Goal: Transaction & Acquisition: Purchase product/service

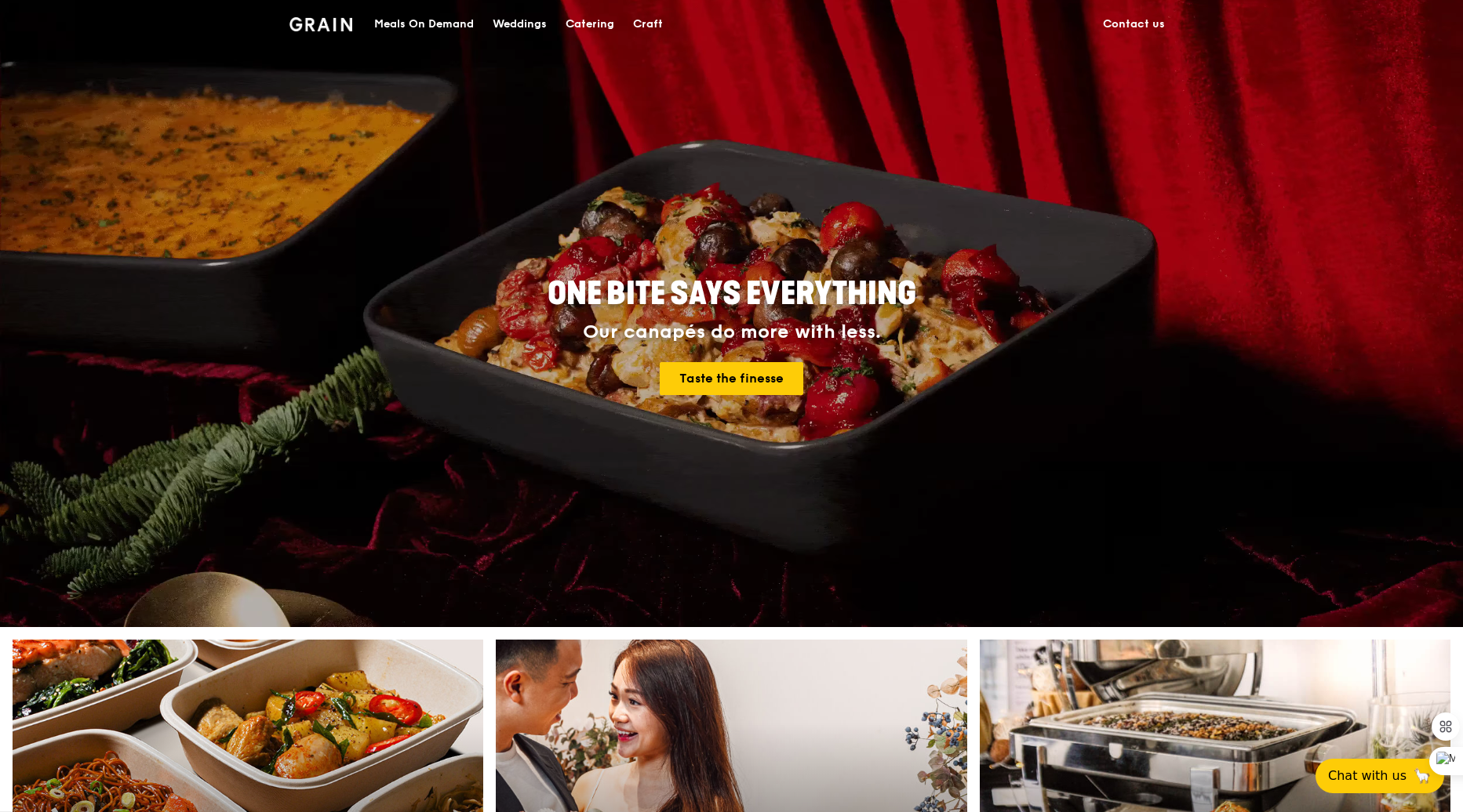
click at [436, 20] on div "Meals On Demand" at bounding box center [423, 24] width 100 height 47
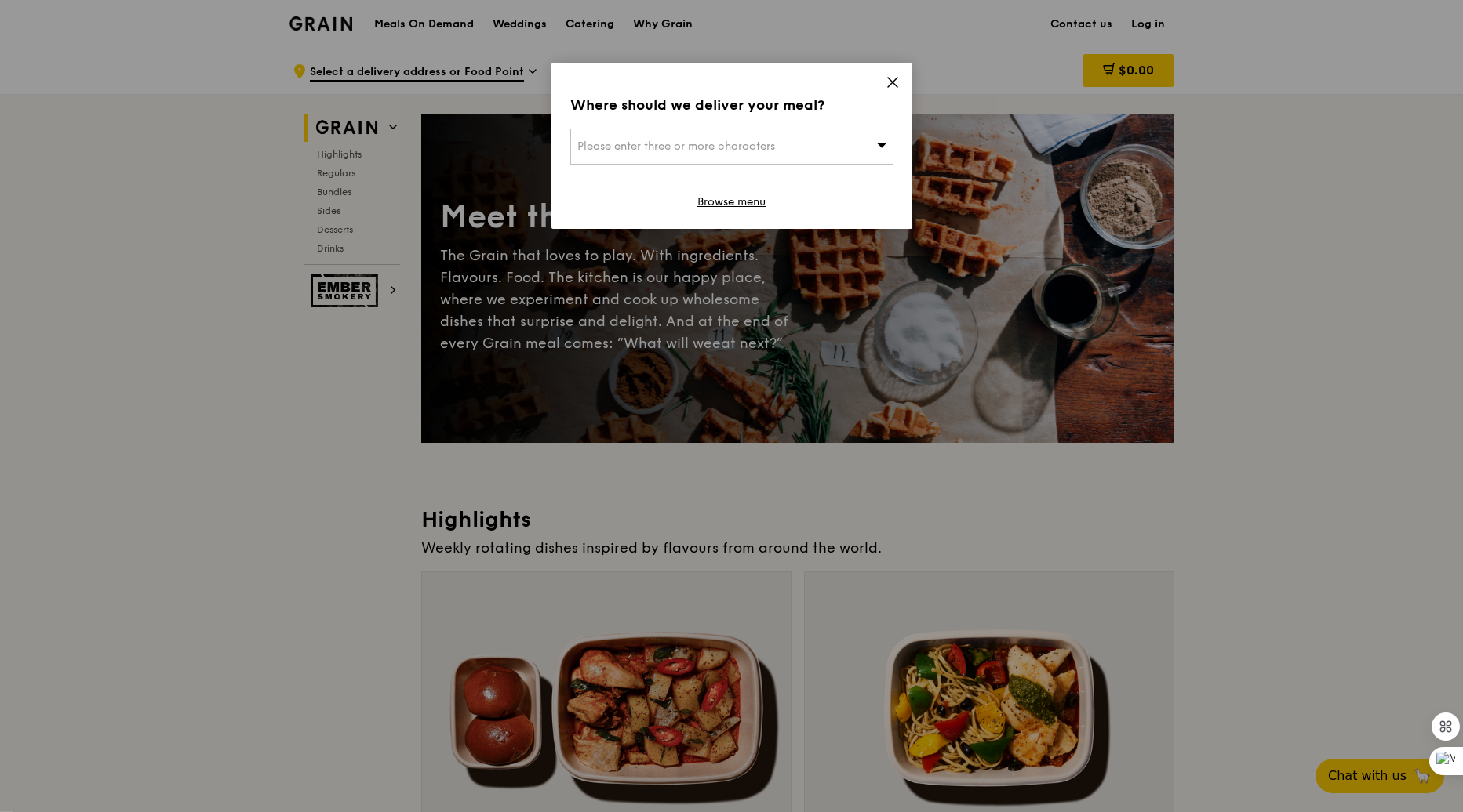
click at [889, 81] on icon at bounding box center [892, 82] width 14 height 14
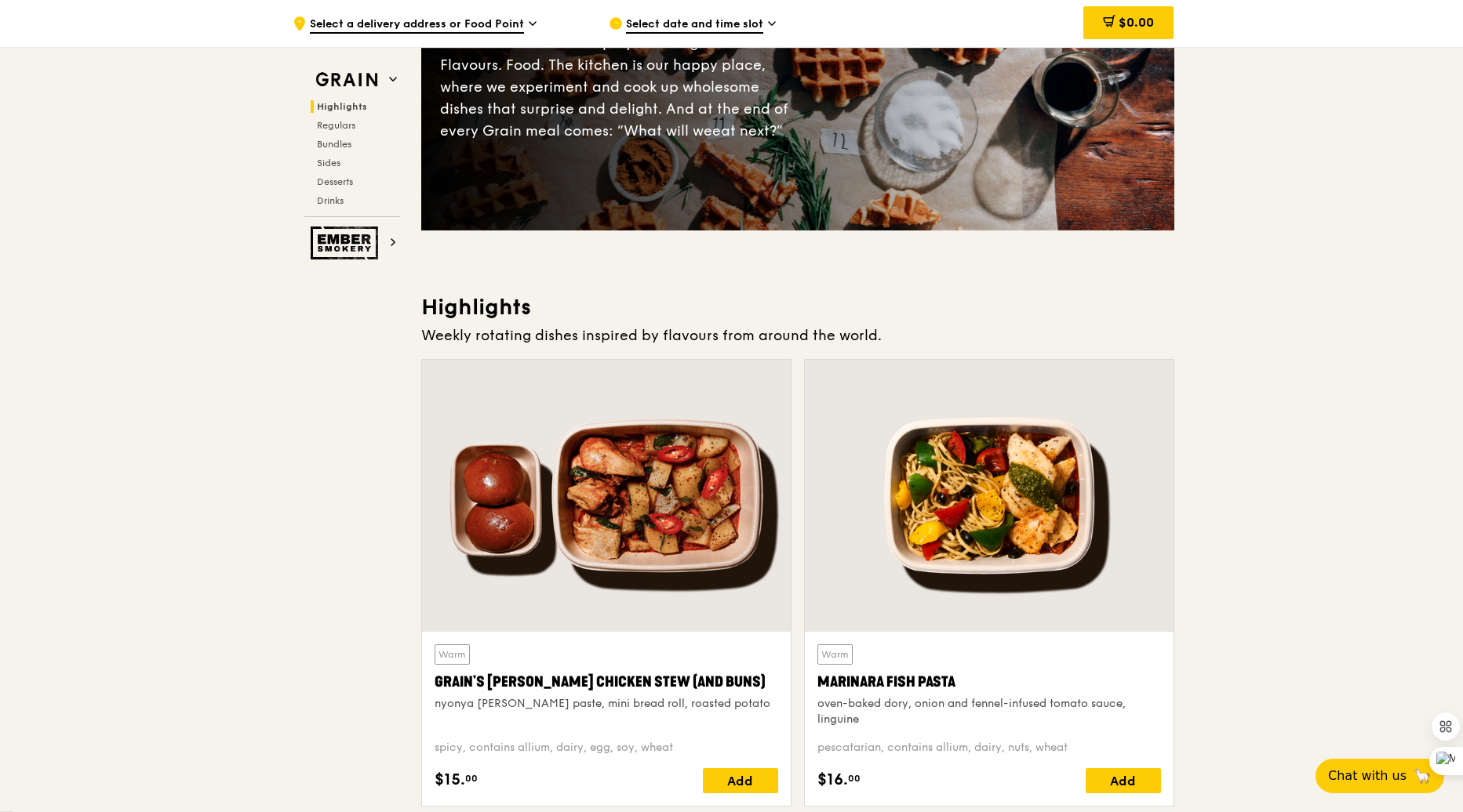
scroll to position [214, 0]
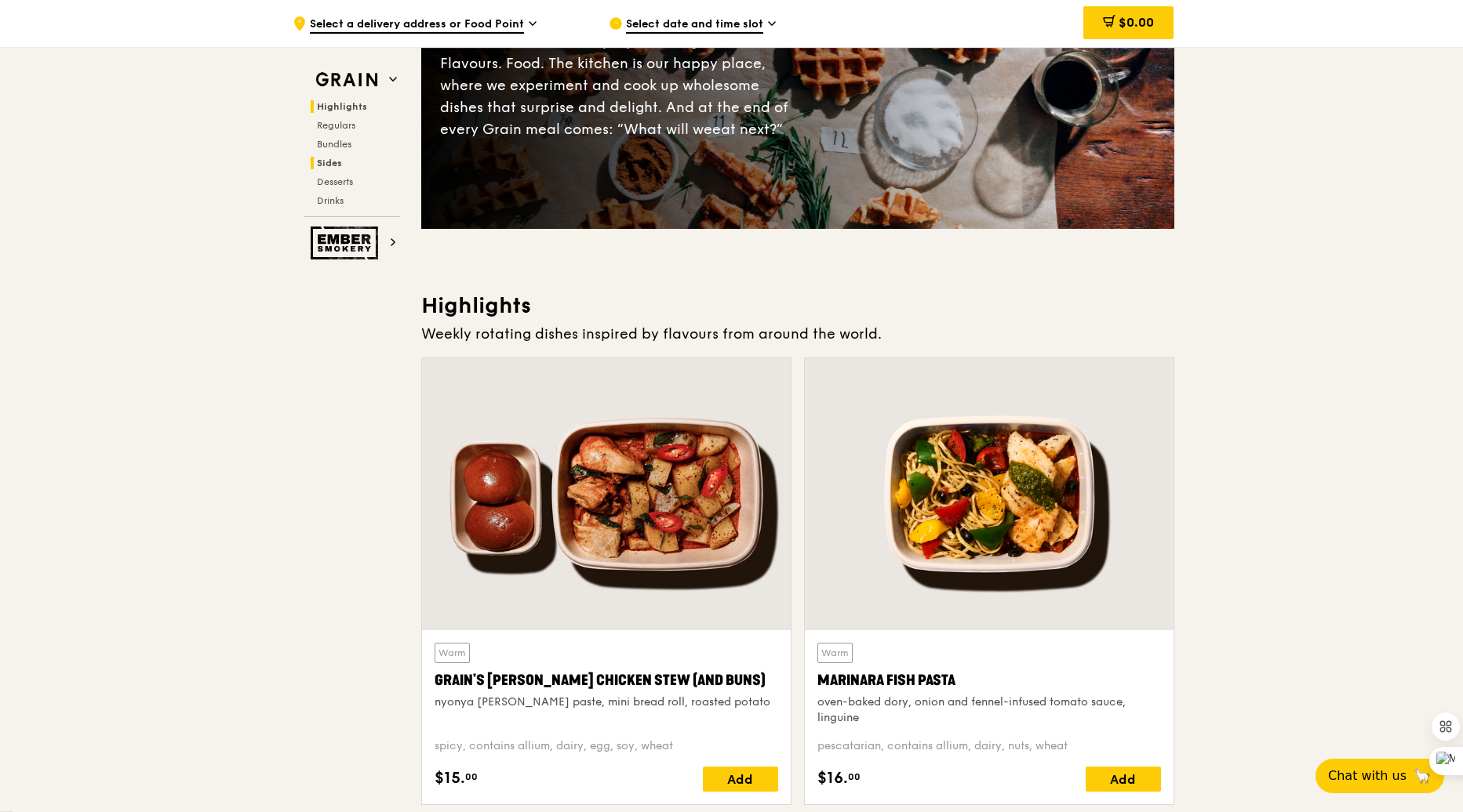
click at [329, 158] on span "Sides" at bounding box center [329, 163] width 25 height 11
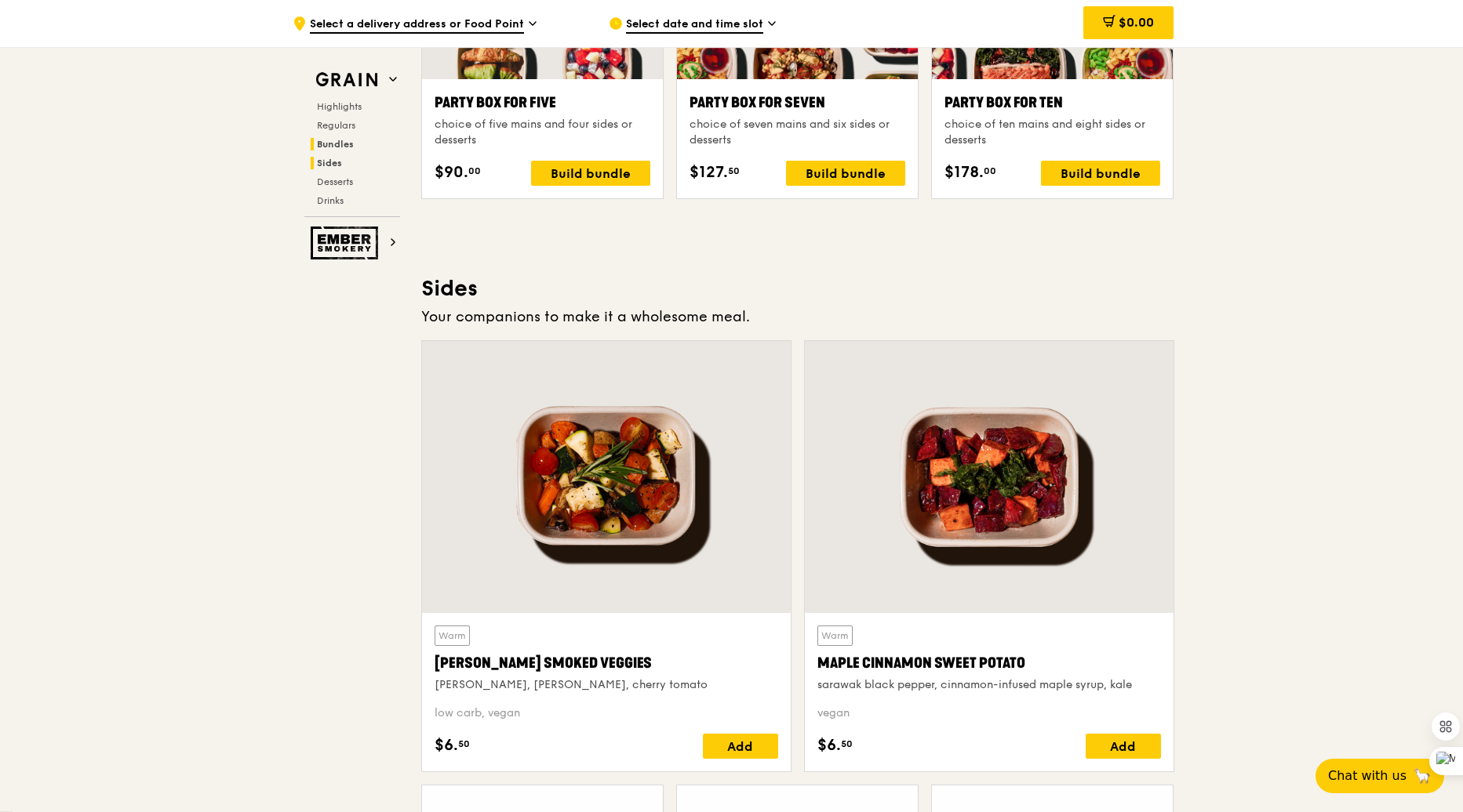
scroll to position [3492, 0]
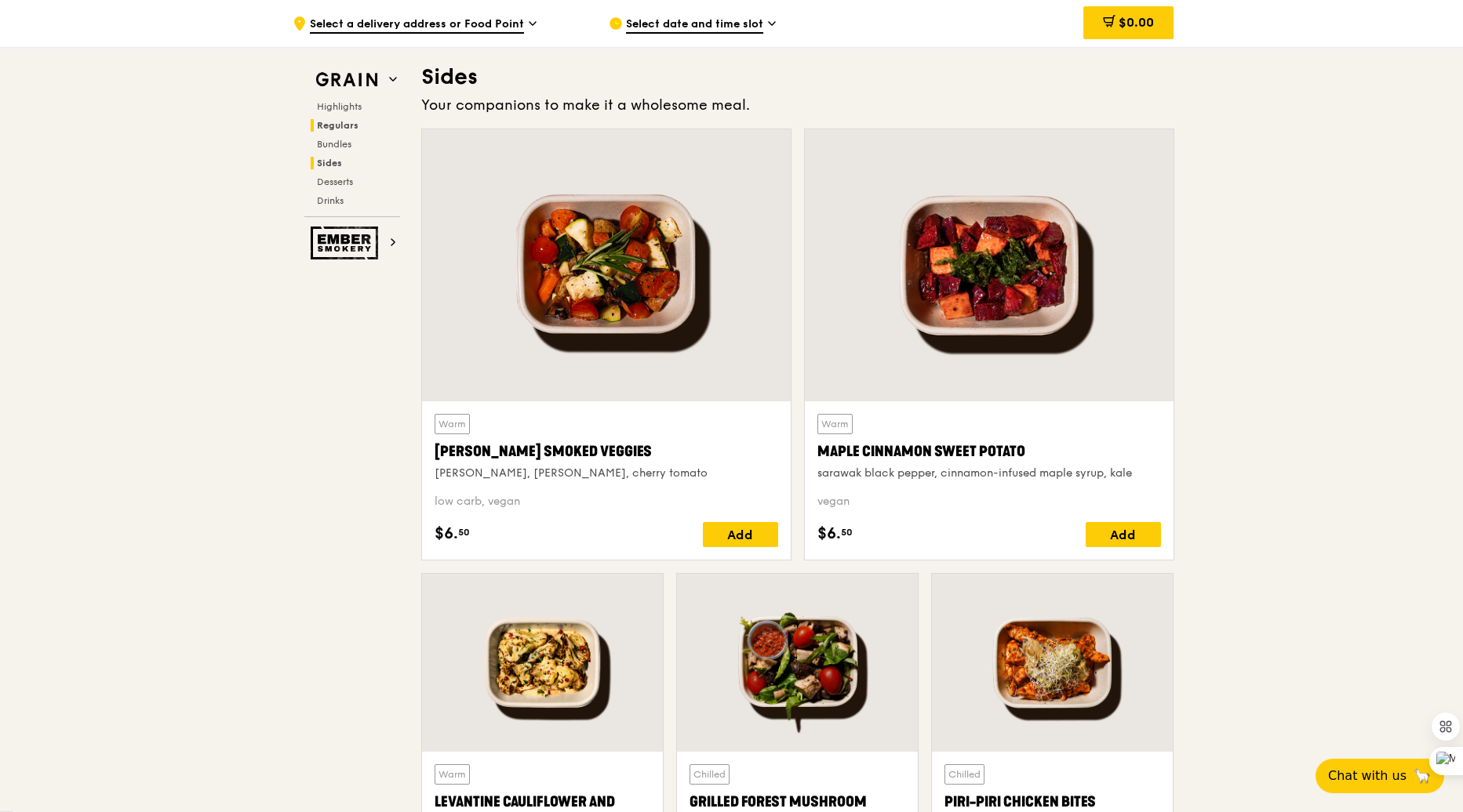
click at [336, 123] on span "Regulars" at bounding box center [337, 125] width 42 height 11
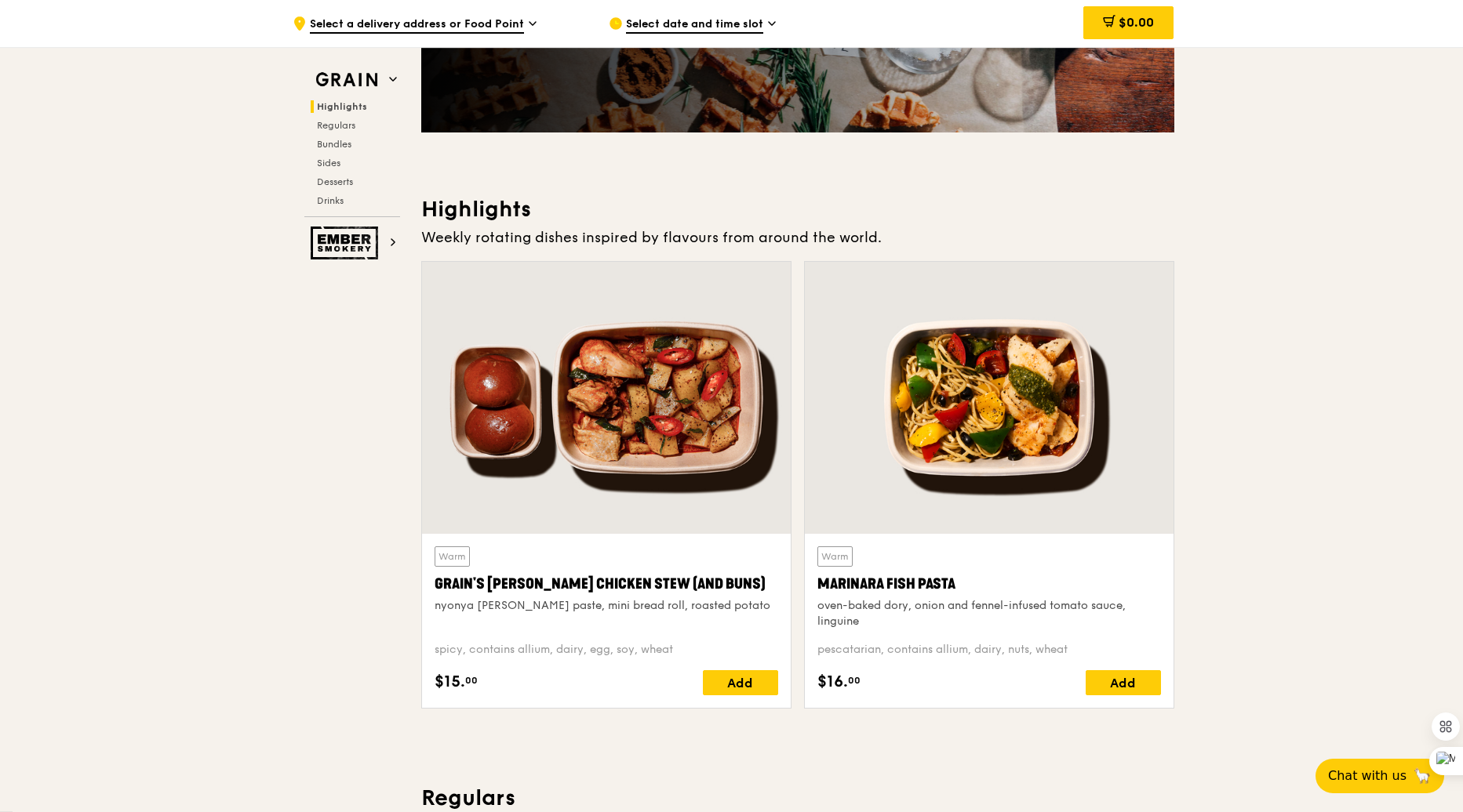
scroll to position [333, 0]
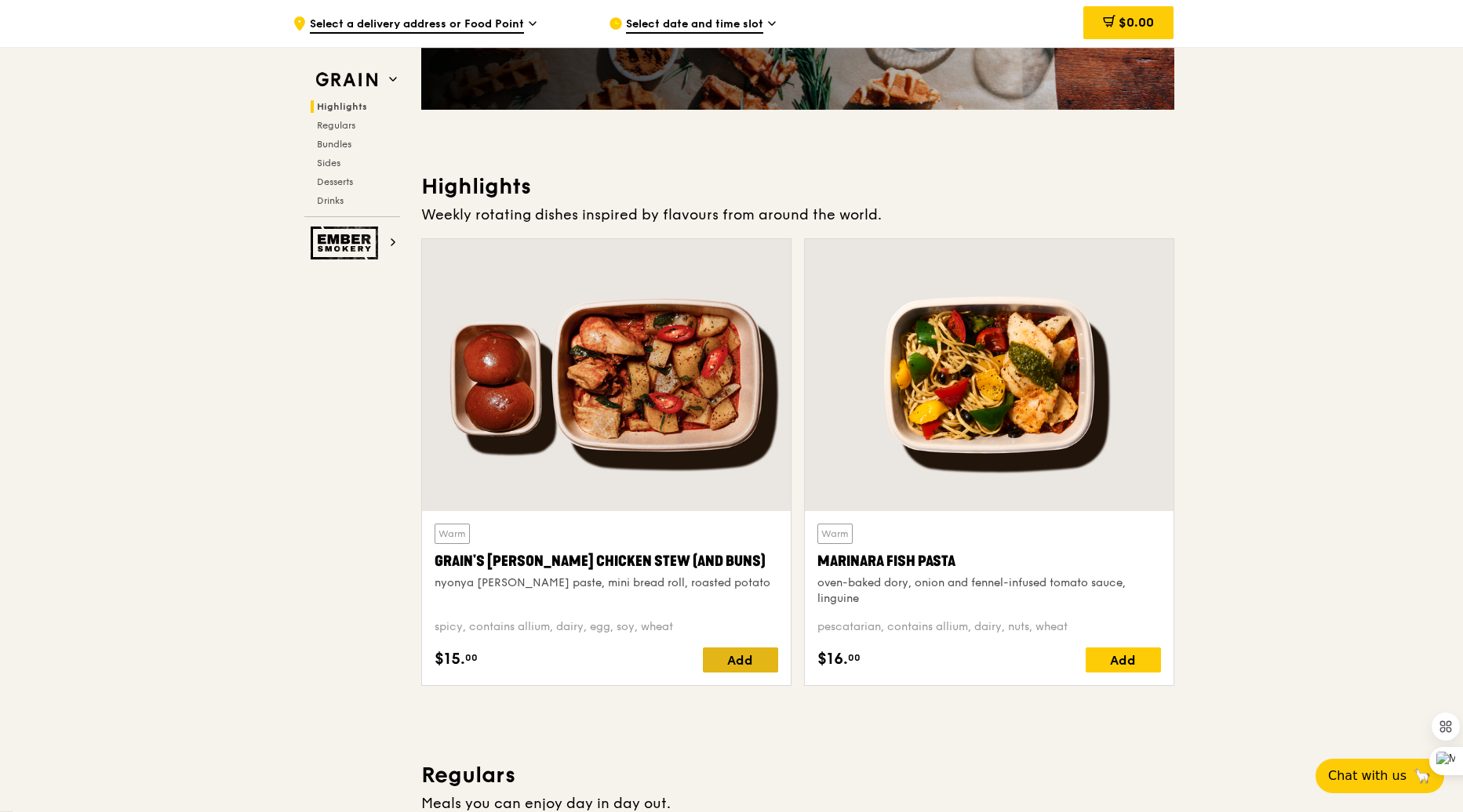
click at [736, 660] on div "Add" at bounding box center [740, 660] width 75 height 25
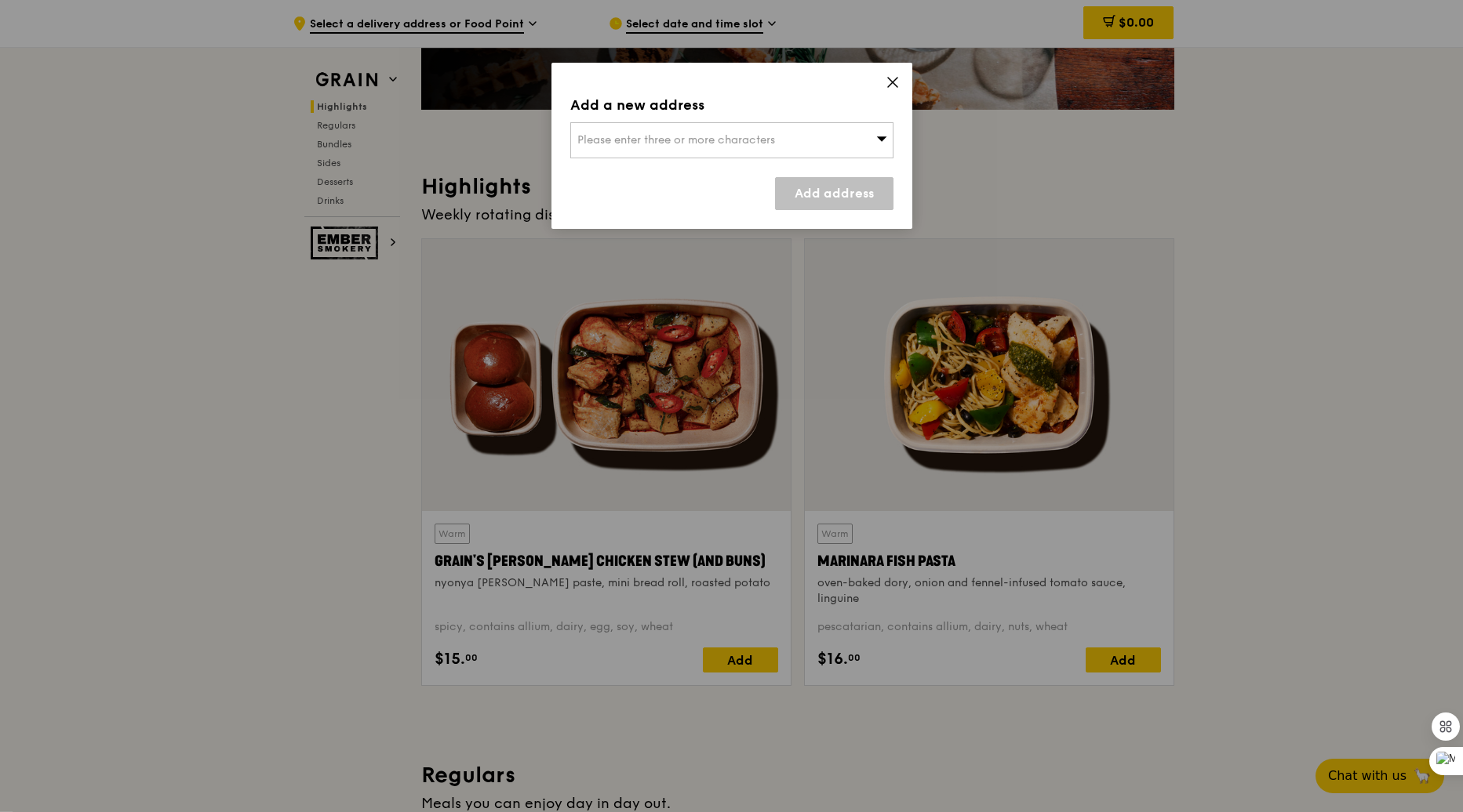
click at [892, 82] on icon at bounding box center [892, 82] width 9 height 9
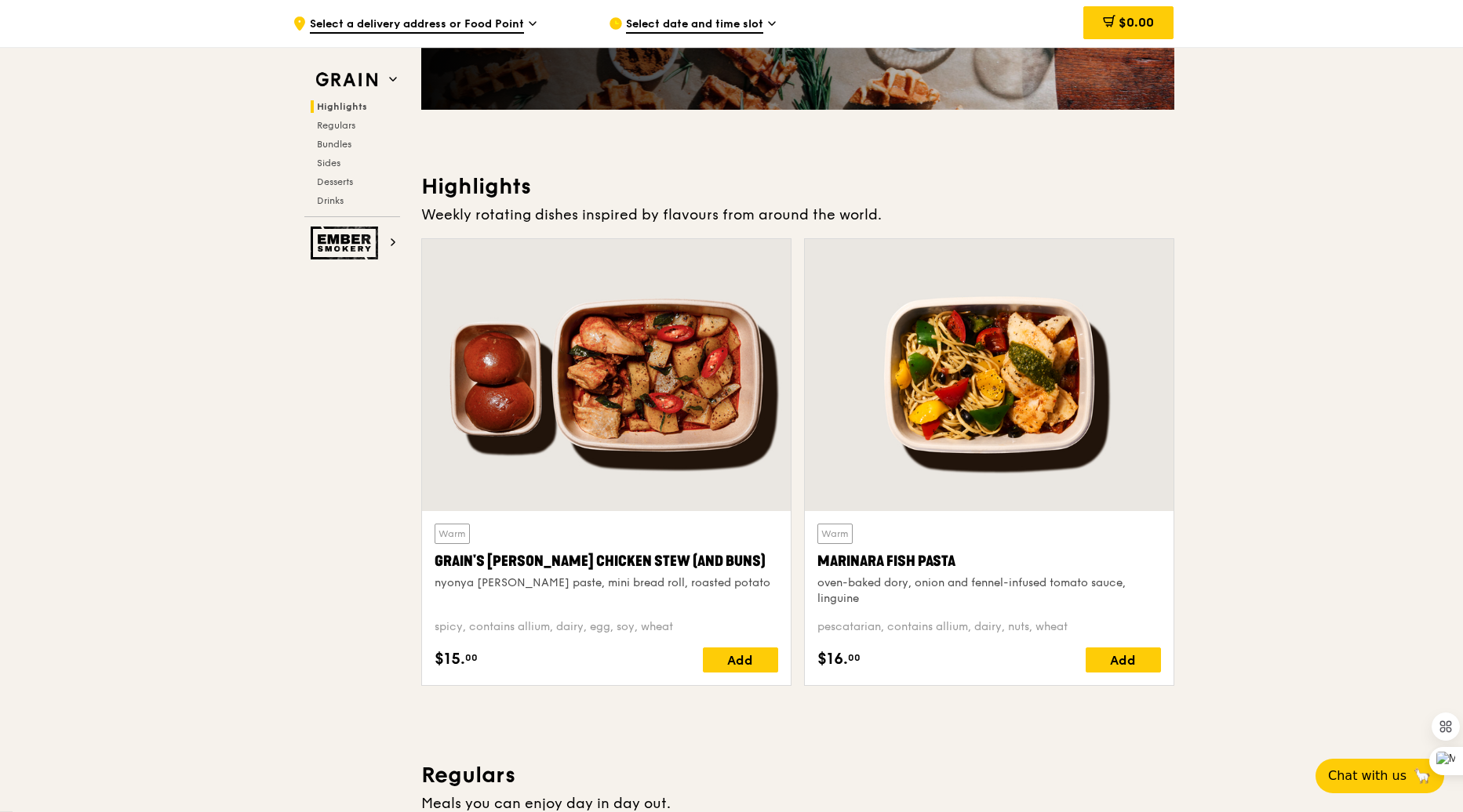
click at [710, 19] on span "Select date and time slot" at bounding box center [694, 25] width 137 height 17
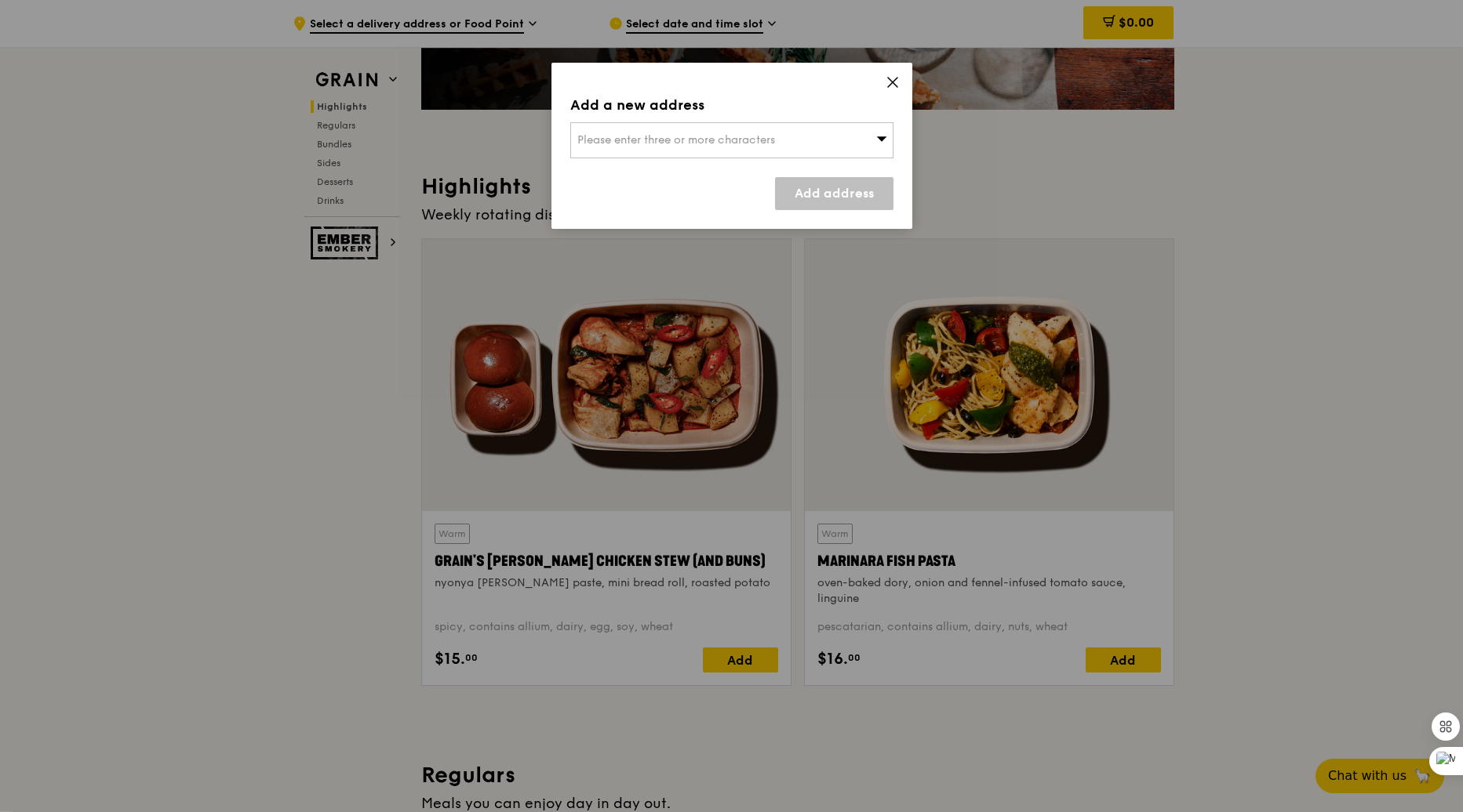
click at [651, 139] on span "Please enter three or more characters" at bounding box center [676, 140] width 198 height 14
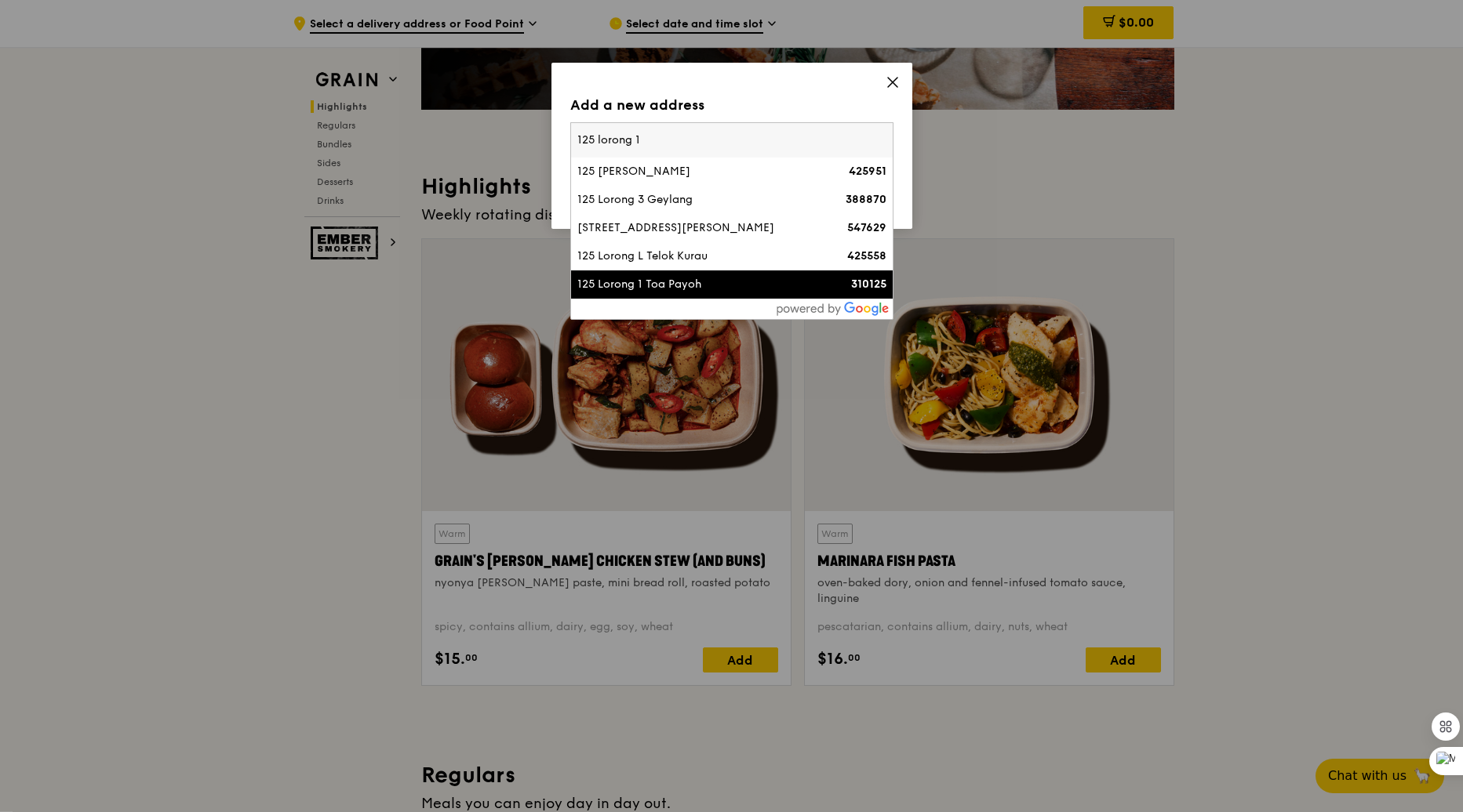
type input "125 lorong 1"
click at [662, 281] on div "125 Lorong 1 Toa Payoh" at bounding box center [693, 284] width 232 height 15
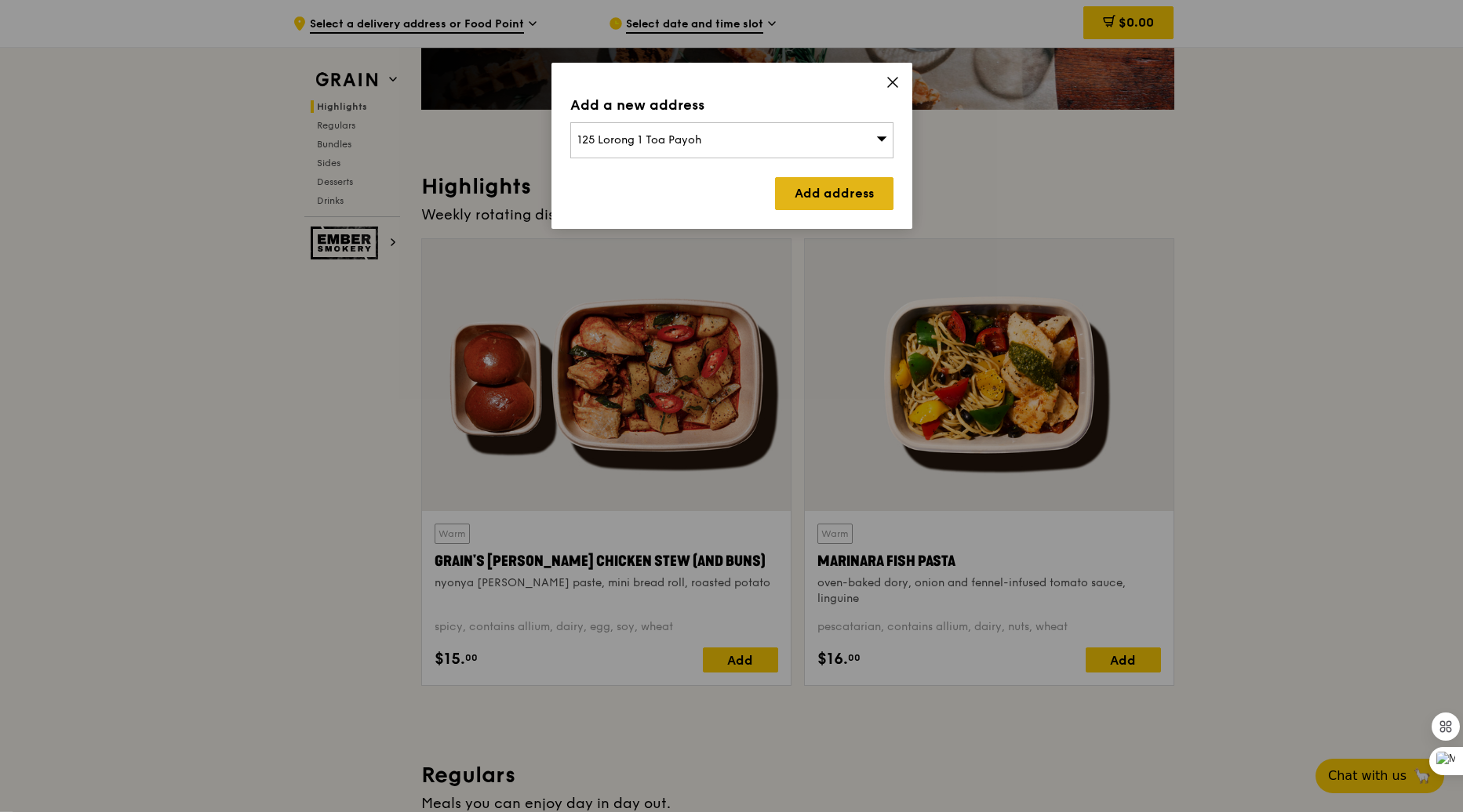
click at [836, 188] on link "Add address" at bounding box center [834, 193] width 118 height 33
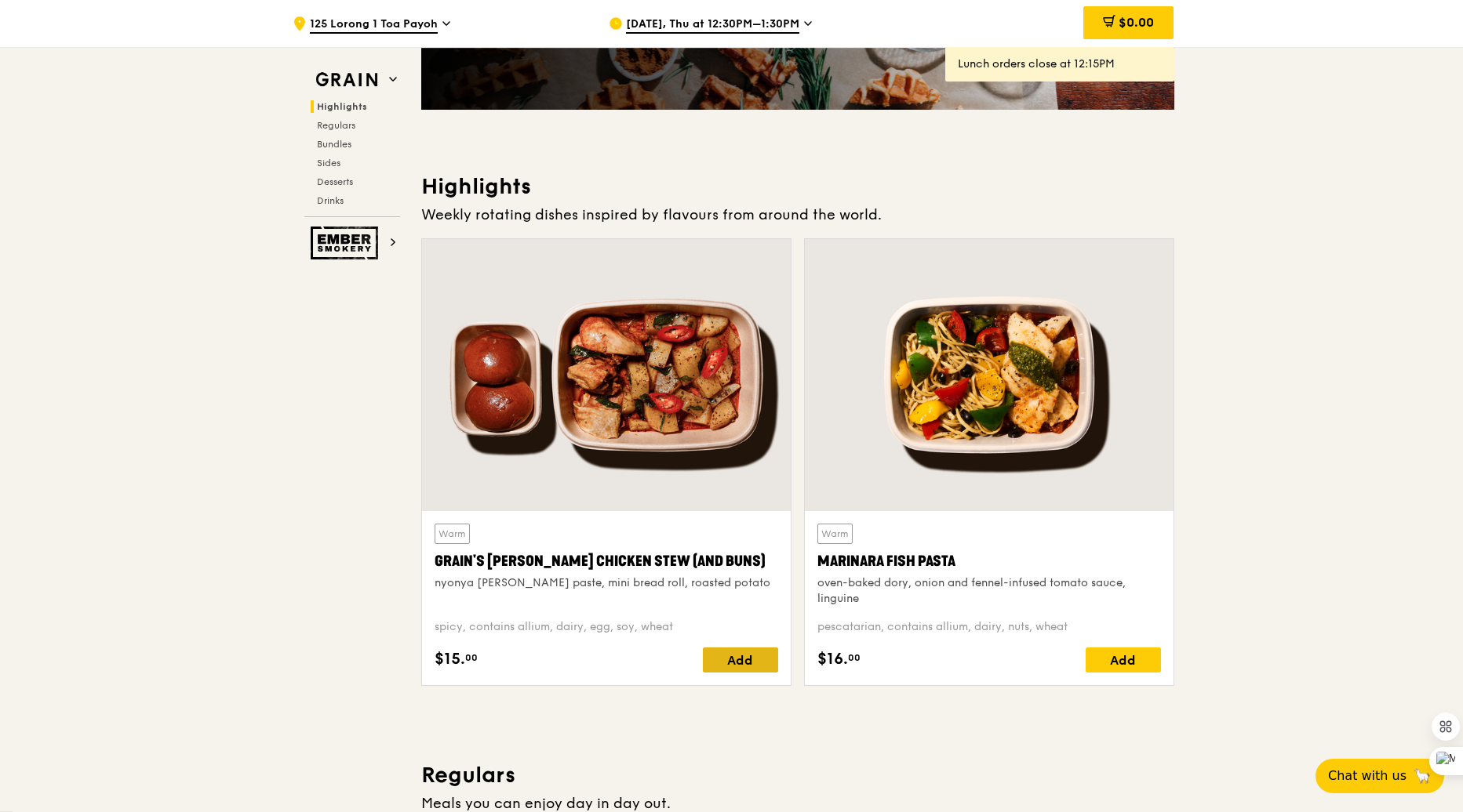
click at [725, 657] on div "Add" at bounding box center [740, 660] width 75 height 25
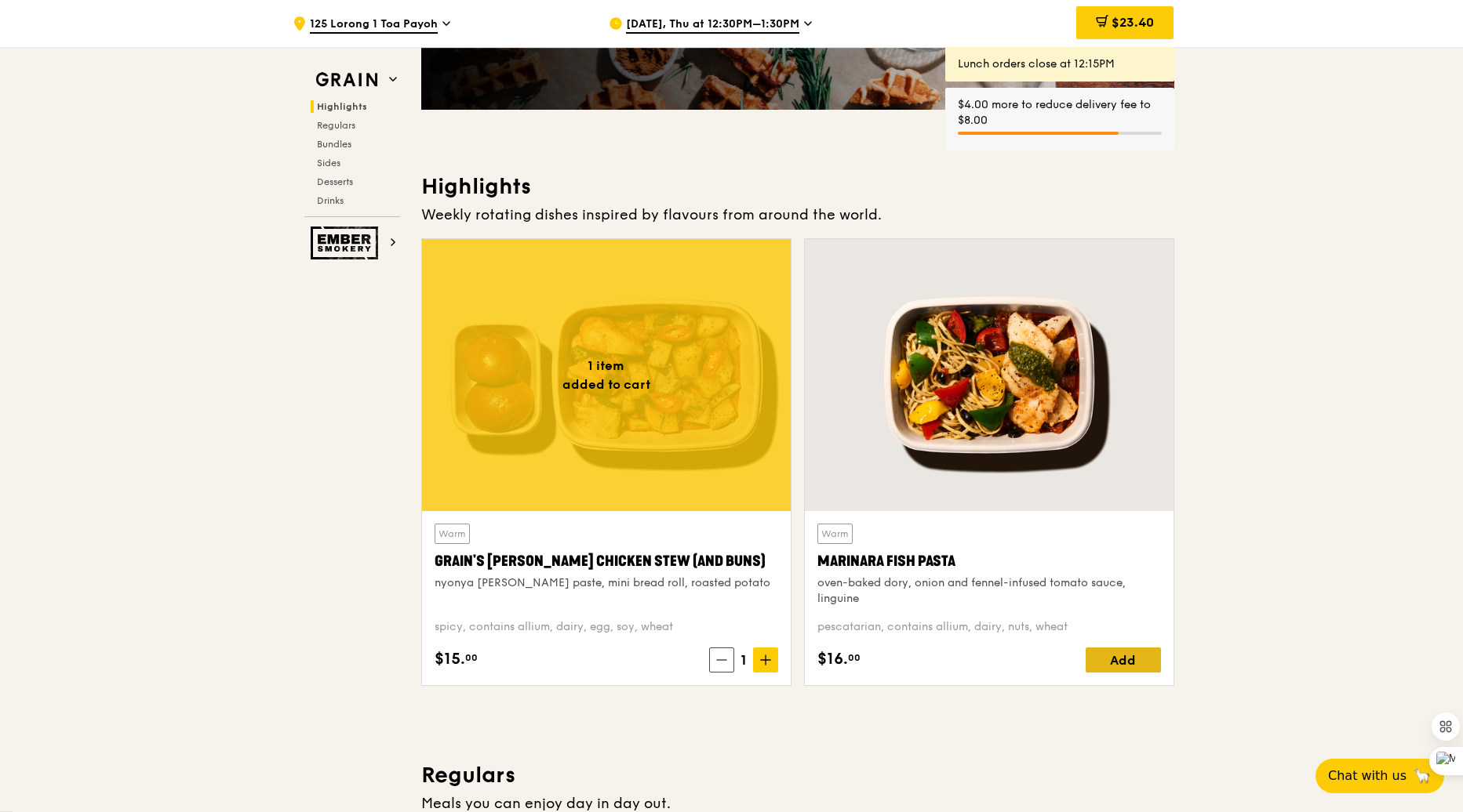
click at [1127, 654] on div "Add" at bounding box center [1123, 660] width 75 height 25
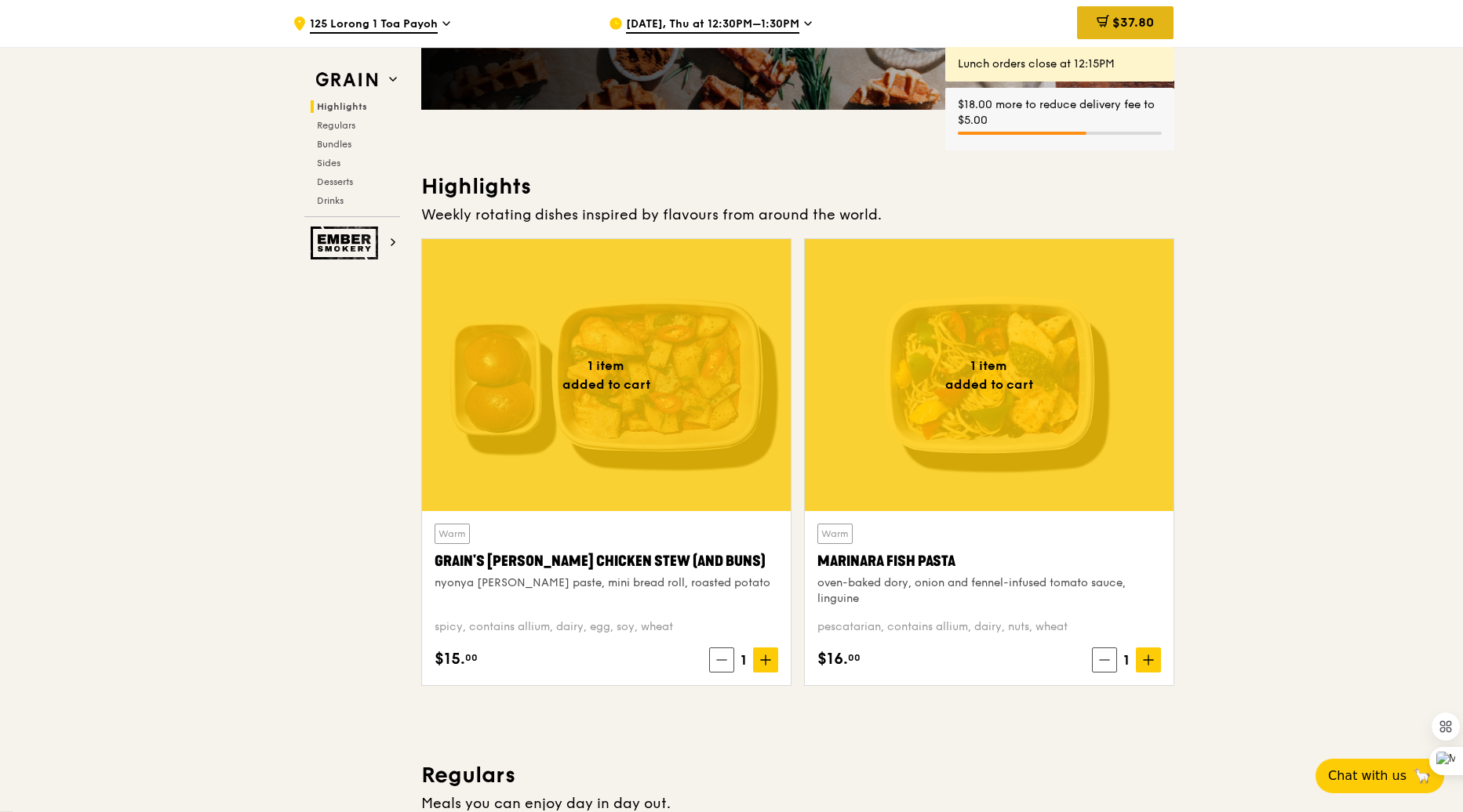
click at [1116, 27] on span "$37.80" at bounding box center [1133, 23] width 42 height 15
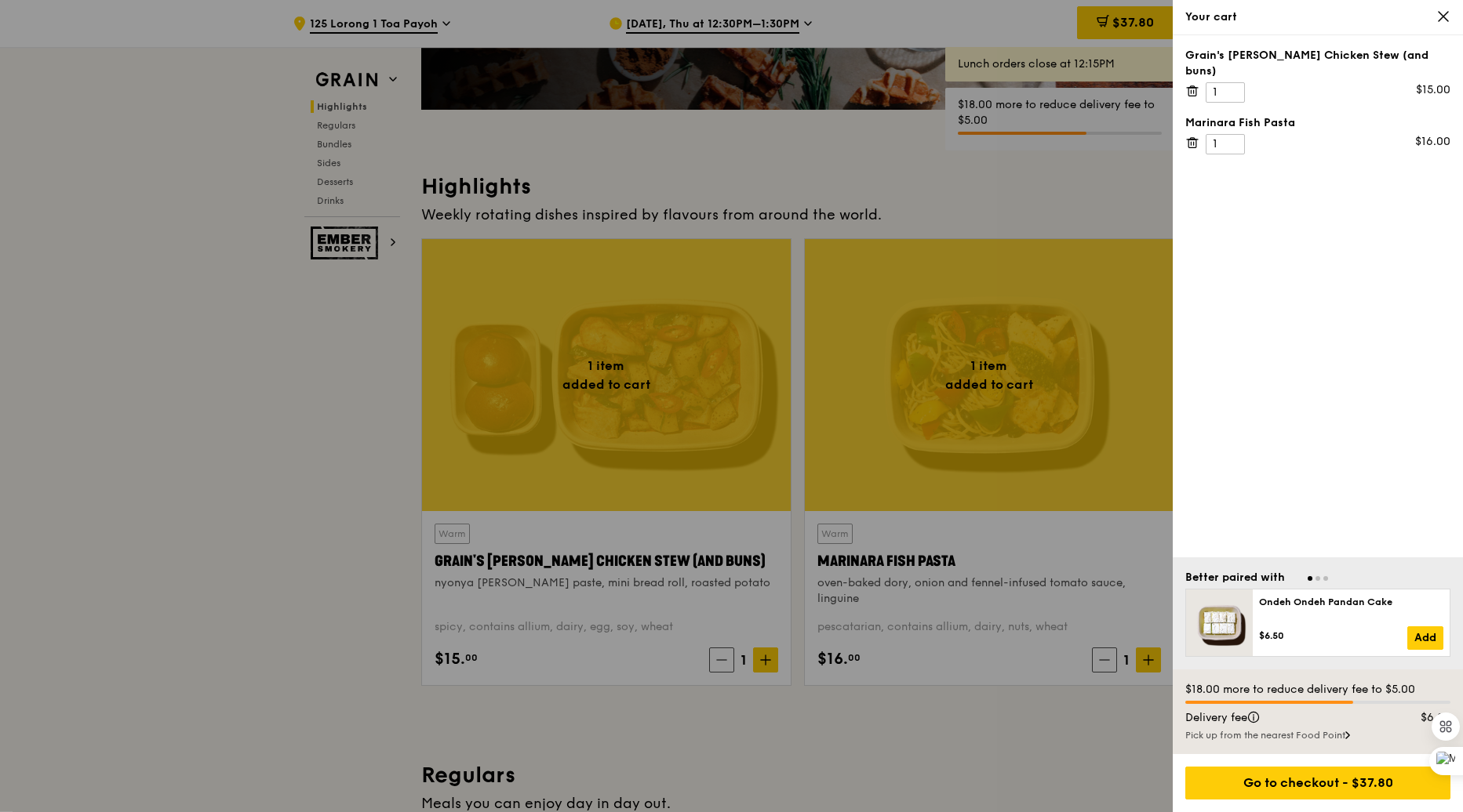
click at [255, 417] on div at bounding box center [732, 406] width 1463 height 812
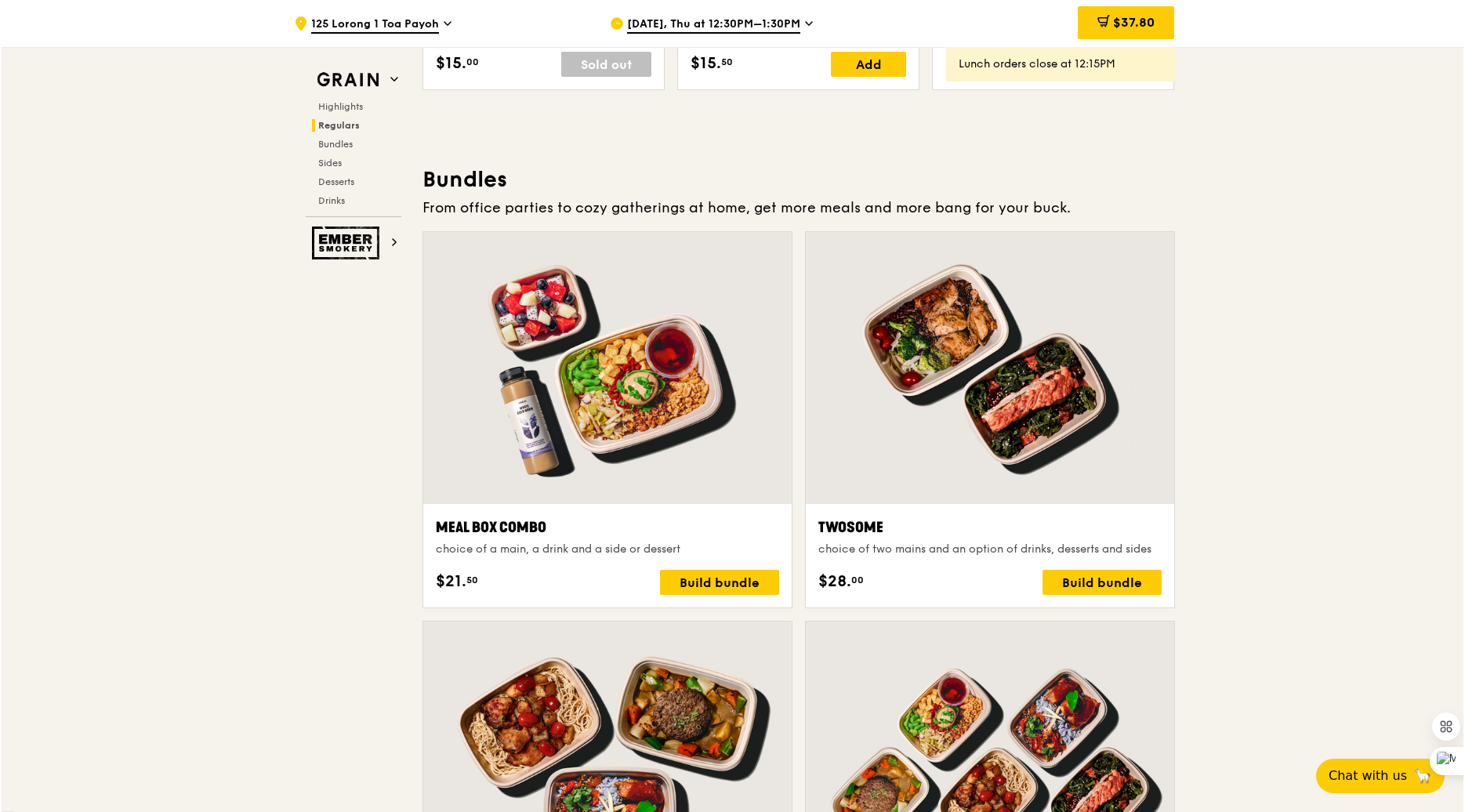
scroll to position [2164, 0]
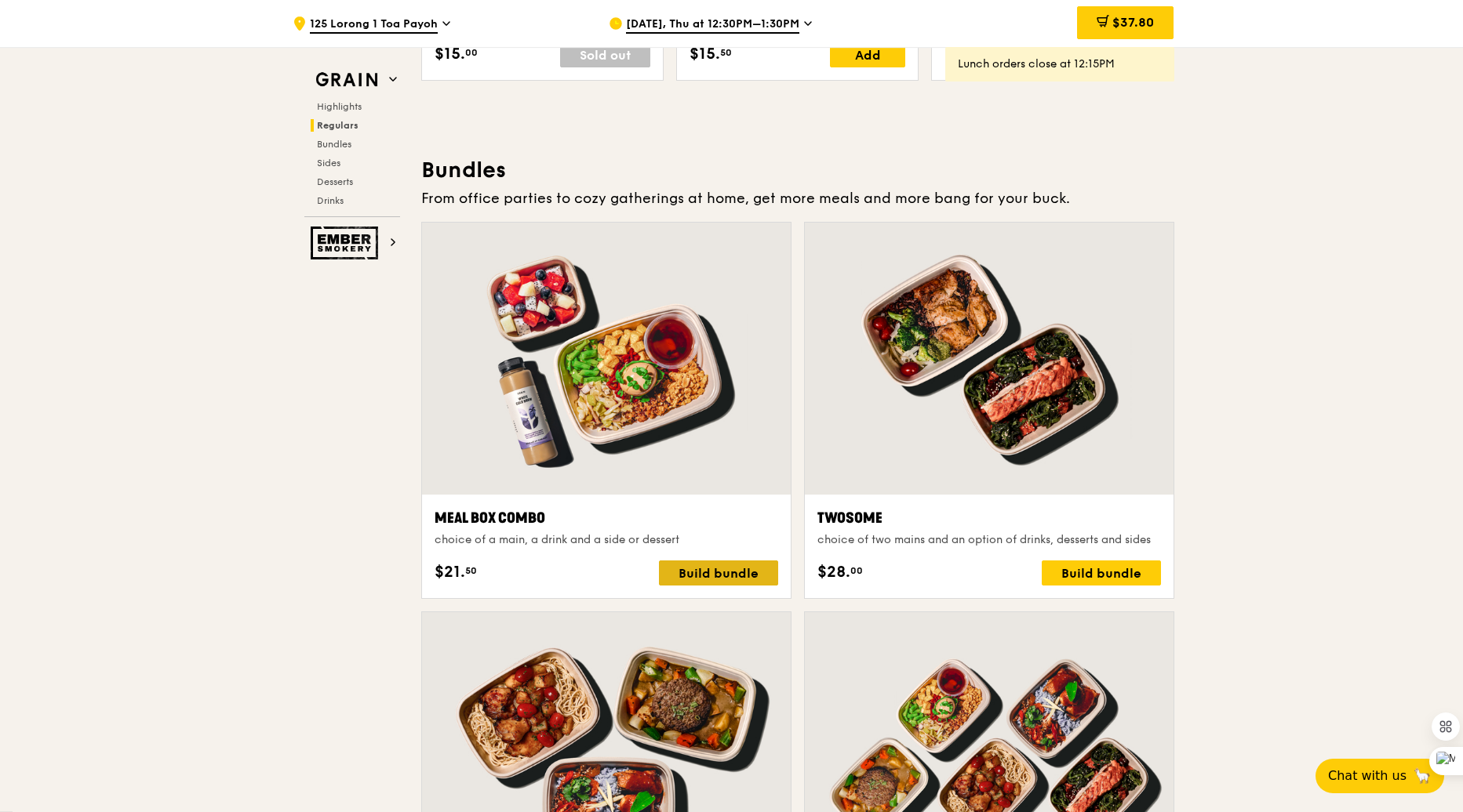
click at [710, 574] on div "Build bundle" at bounding box center [719, 573] width 119 height 25
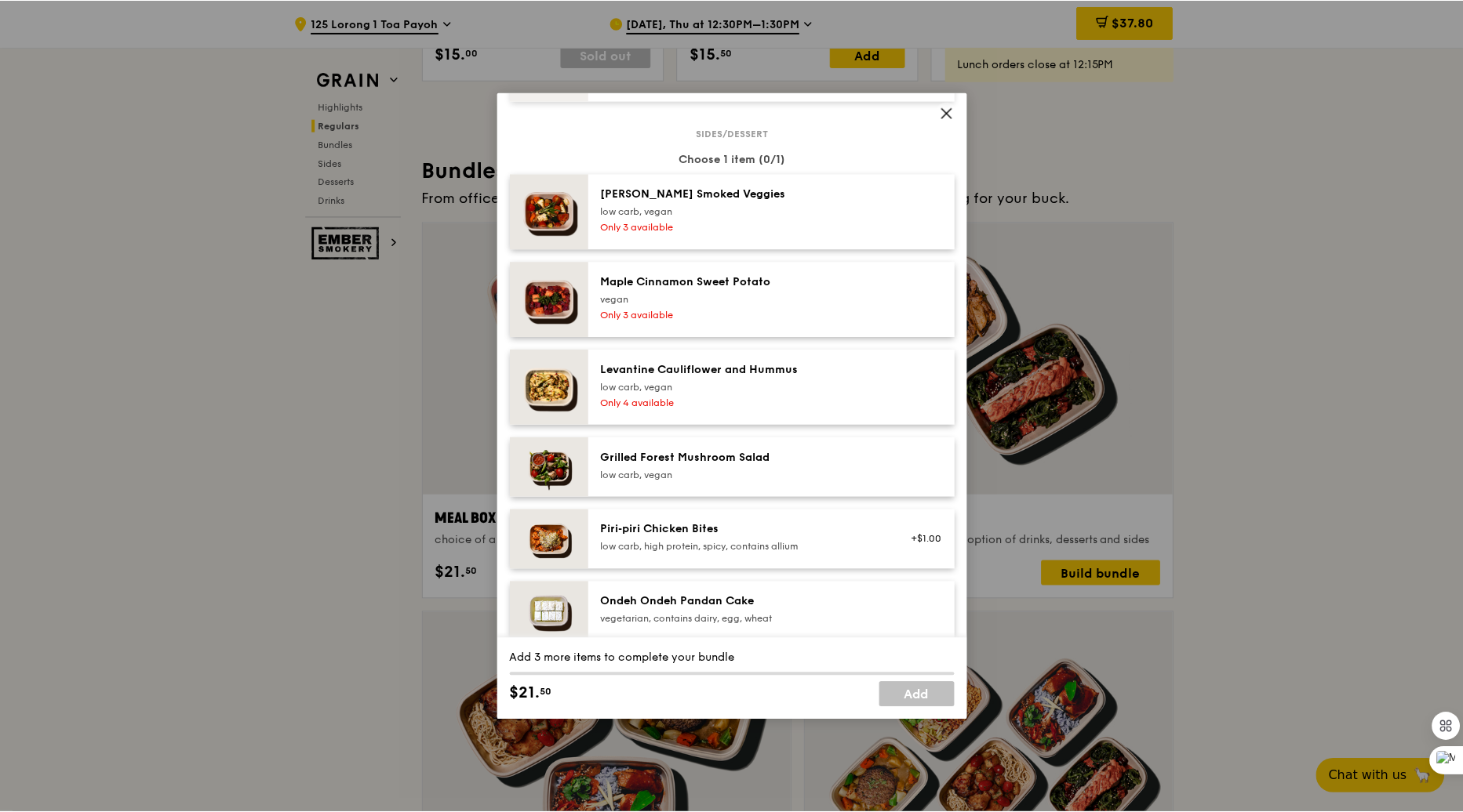
scroll to position [860, 0]
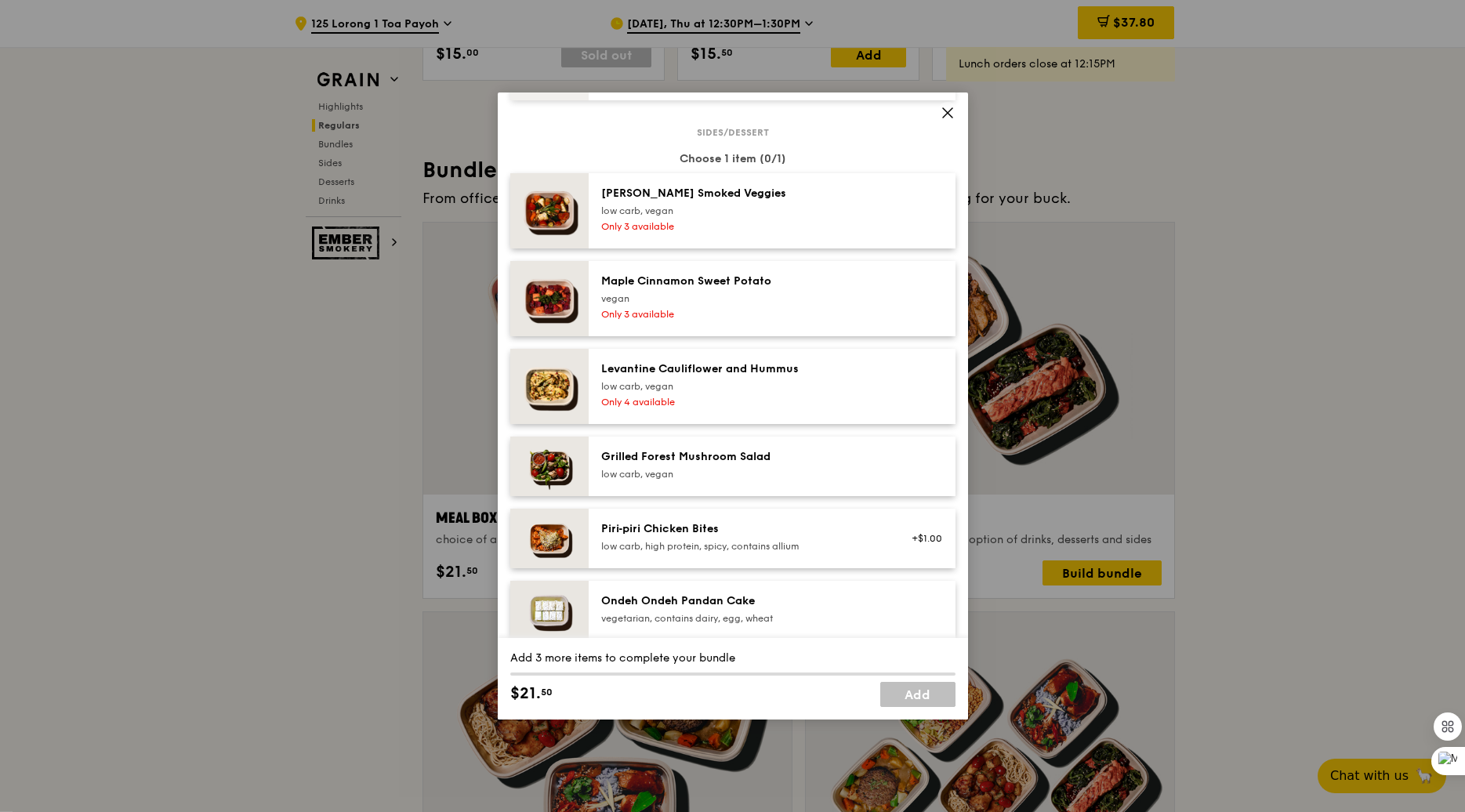
click at [946, 117] on icon at bounding box center [947, 112] width 14 height 14
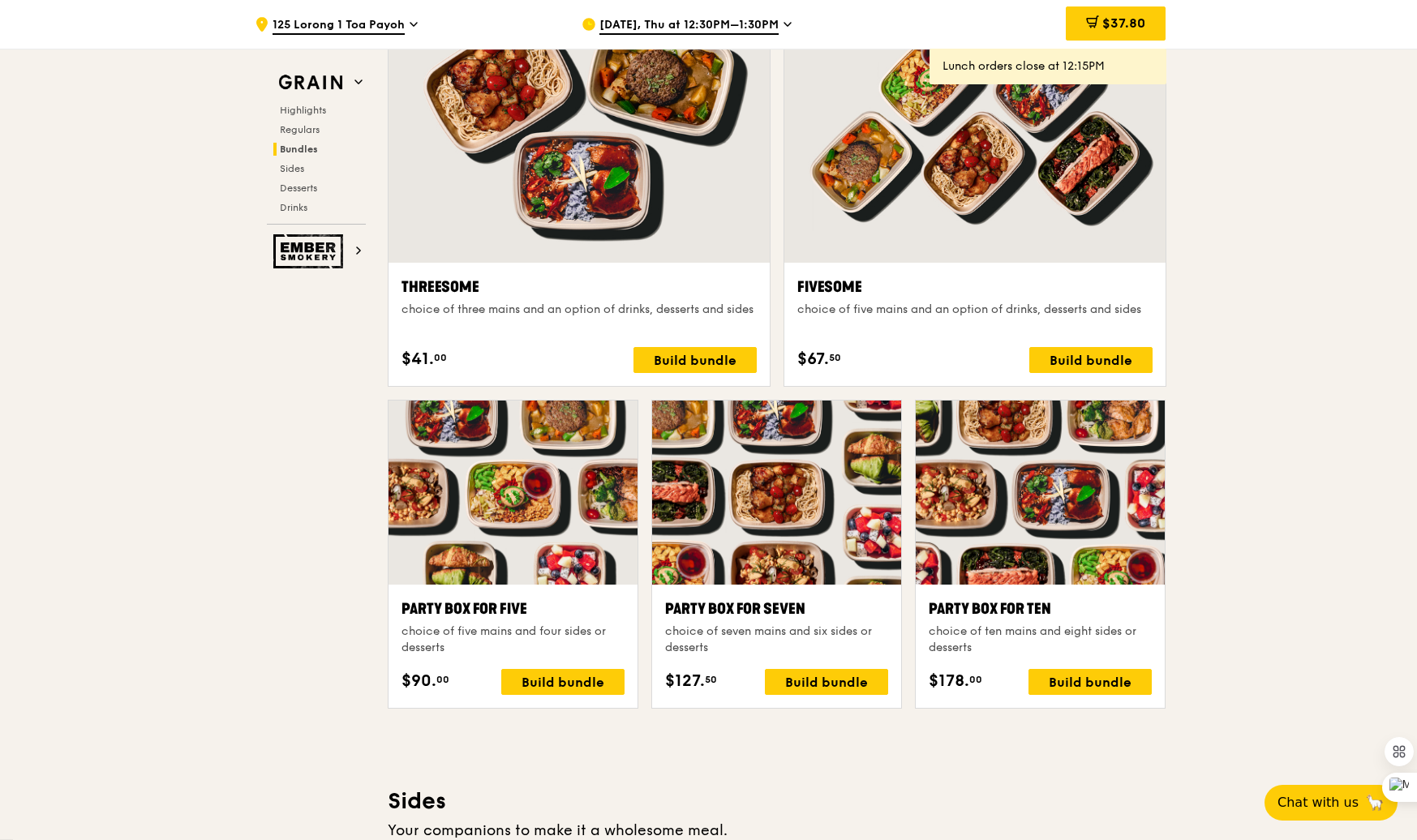
scroll to position [2882, 0]
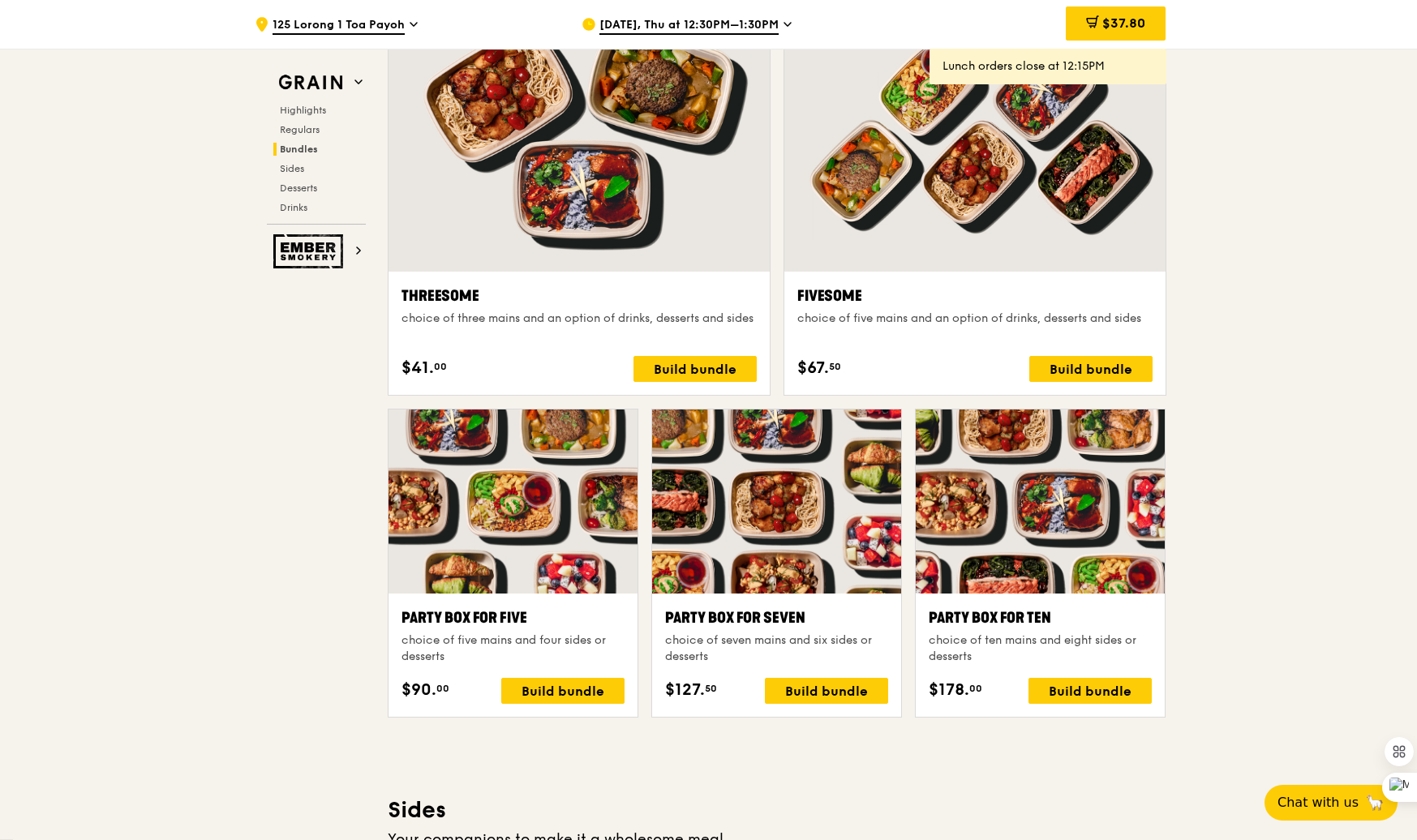
click at [1027, 535] on div at bounding box center [1040, 501] width 249 height 184
